Goal: Task Accomplishment & Management: Complete application form

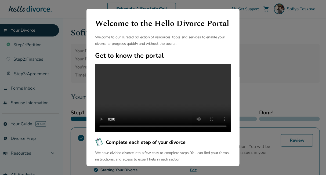
click at [212, 146] on h4 "Complete each step of your divorce" at bounding box center [163, 142] width 136 height 9
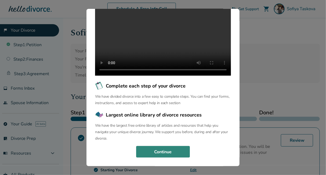
click at [175, 151] on button "Continue" at bounding box center [163, 152] width 54 height 12
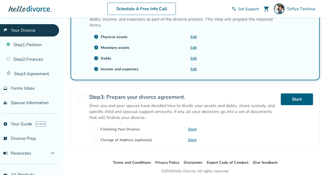
scroll to position [129, 0]
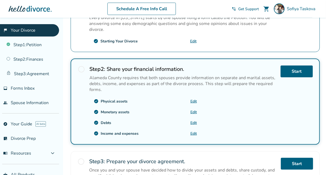
click at [98, 72] on div "Step 2 : Share your financial information. Alameda County requires that both sp…" at bounding box center [182, 78] width 187 height 27
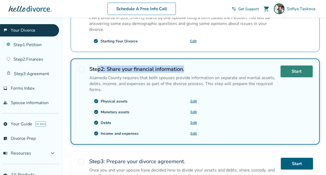
click at [302, 70] on link "Start" at bounding box center [296, 71] width 32 height 12
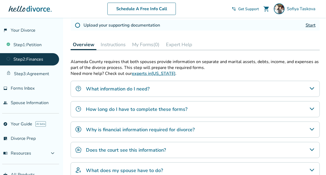
scroll to position [97, 0]
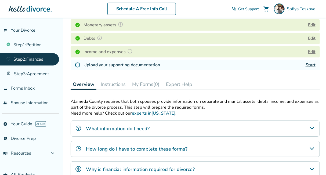
click at [143, 62] on h4 "Upload your supporting documentation" at bounding box center [121, 65] width 76 height 6
click at [314, 63] on link "Start" at bounding box center [310, 65] width 10 height 6
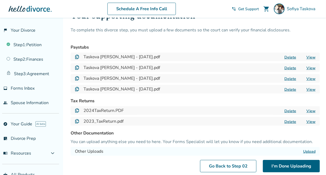
scroll to position [64, 0]
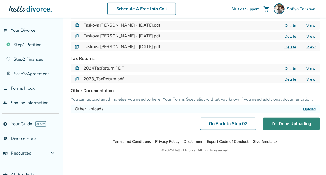
click at [295, 124] on button "I'm Done Uploading" at bounding box center [291, 123] width 57 height 12
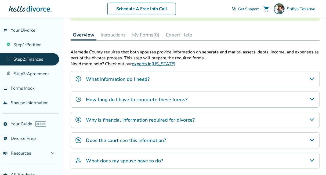
scroll to position [161, 0]
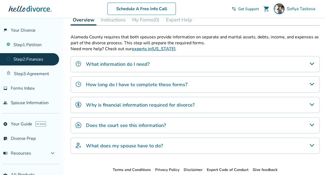
click at [149, 62] on div "What information do I need?" at bounding box center [195, 64] width 249 height 16
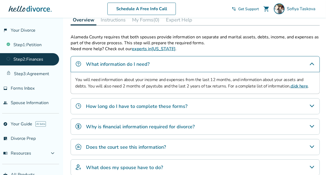
click at [106, 24] on button "Instructions" at bounding box center [112, 19] width 29 height 11
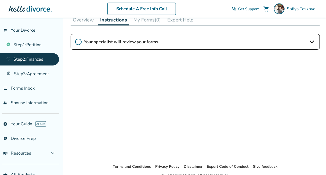
click at [79, 44] on icon at bounding box center [78, 42] width 6 height 6
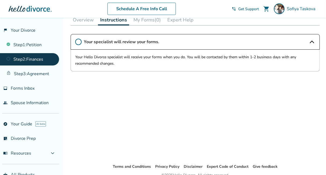
click at [146, 19] on div "Schedule A Free Info Call [PERSON_NAME] shopping_cart phone_in_talk Get Support…" at bounding box center [162, 8] width 317 height 21
click at [146, 22] on button "My Forms (0)" at bounding box center [147, 19] width 32 height 11
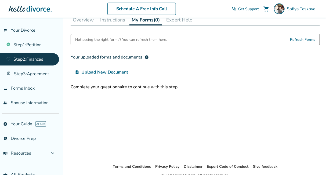
click at [87, 23] on button "Overview" at bounding box center [83, 19] width 25 height 11
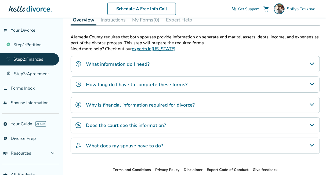
click at [168, 123] on div "Does the court see this information?" at bounding box center [195, 125] width 249 height 16
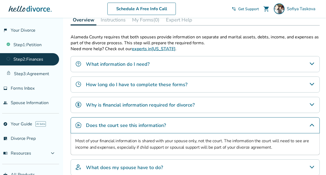
click at [187, 102] on h4 "Why is financial information required for divorce?" at bounding box center [140, 104] width 109 height 7
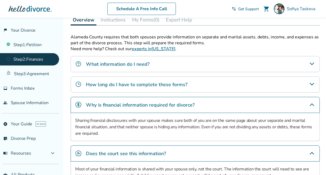
click at [193, 87] on div "How long do I have to complete these forms?" at bounding box center [195, 84] width 249 height 16
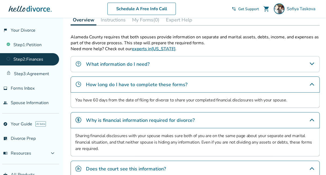
click at [176, 23] on button "Expert Help" at bounding box center [179, 19] width 31 height 11
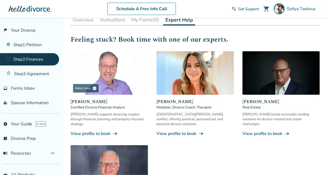
click at [159, 23] on button "My Forms (0)" at bounding box center [145, 19] width 32 height 11
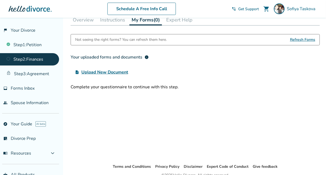
click at [118, 22] on button "Instructions" at bounding box center [112, 19] width 29 height 11
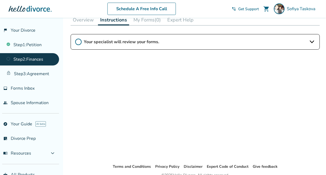
click at [73, 23] on button "Overview" at bounding box center [83, 19] width 25 height 11
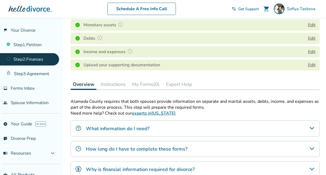
scroll to position [97, 0]
click at [115, 86] on button "Instructions" at bounding box center [112, 84] width 29 height 11
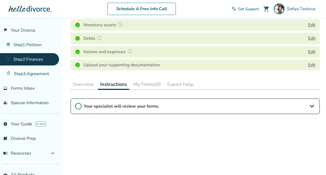
click at [171, 87] on button "Expert Help" at bounding box center [180, 84] width 31 height 11
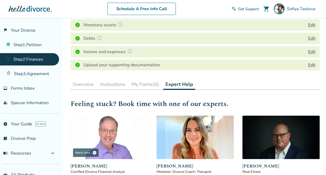
drag, startPoint x: 143, startPoint y: 76, endPoint x: 147, endPoint y: 85, distance: 9.2
click at [143, 76] on div "Step 0 2 Share your financial information. Fill out your forms Complete the que…" at bounding box center [195, 112] width 249 height 365
click at [149, 89] on button "My Forms (0)" at bounding box center [145, 84] width 32 height 11
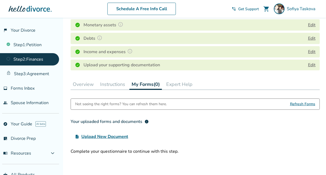
click at [86, 85] on button "Overview" at bounding box center [83, 84] width 25 height 11
